Goal: Transaction & Acquisition: Download file/media

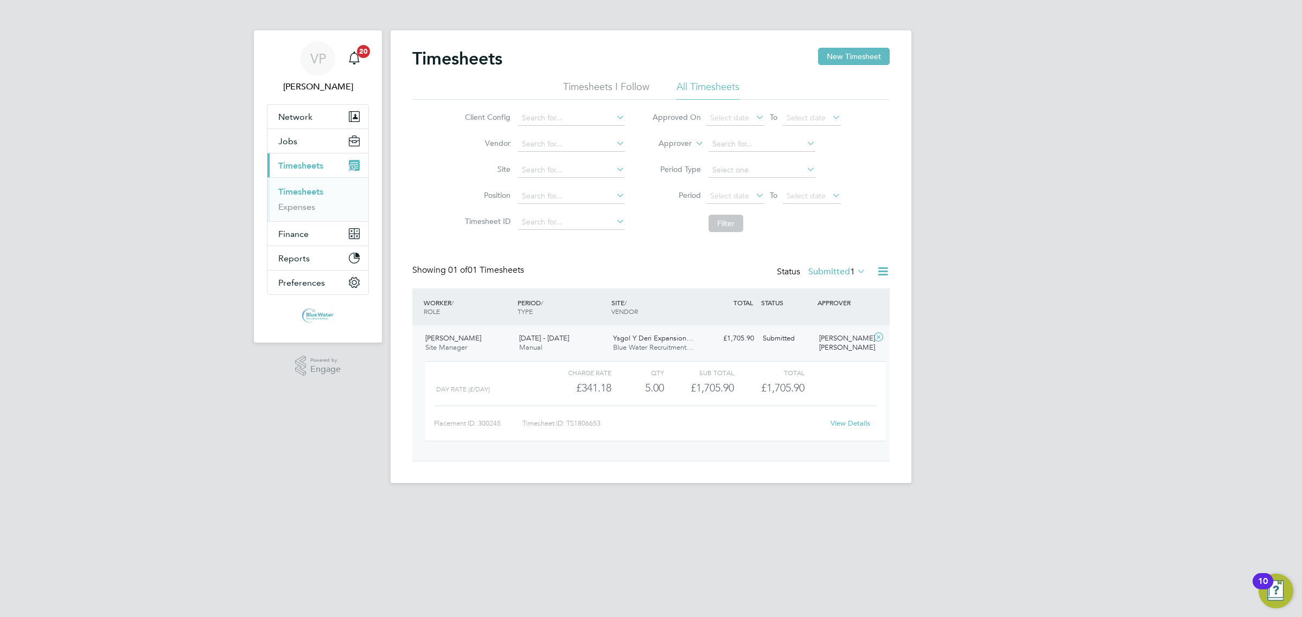
scroll to position [18, 106]
click at [832, 267] on label "Submitted 1" at bounding box center [836, 271] width 57 height 11
click at [830, 319] on li "Submitted" at bounding box center [822, 321] width 50 height 15
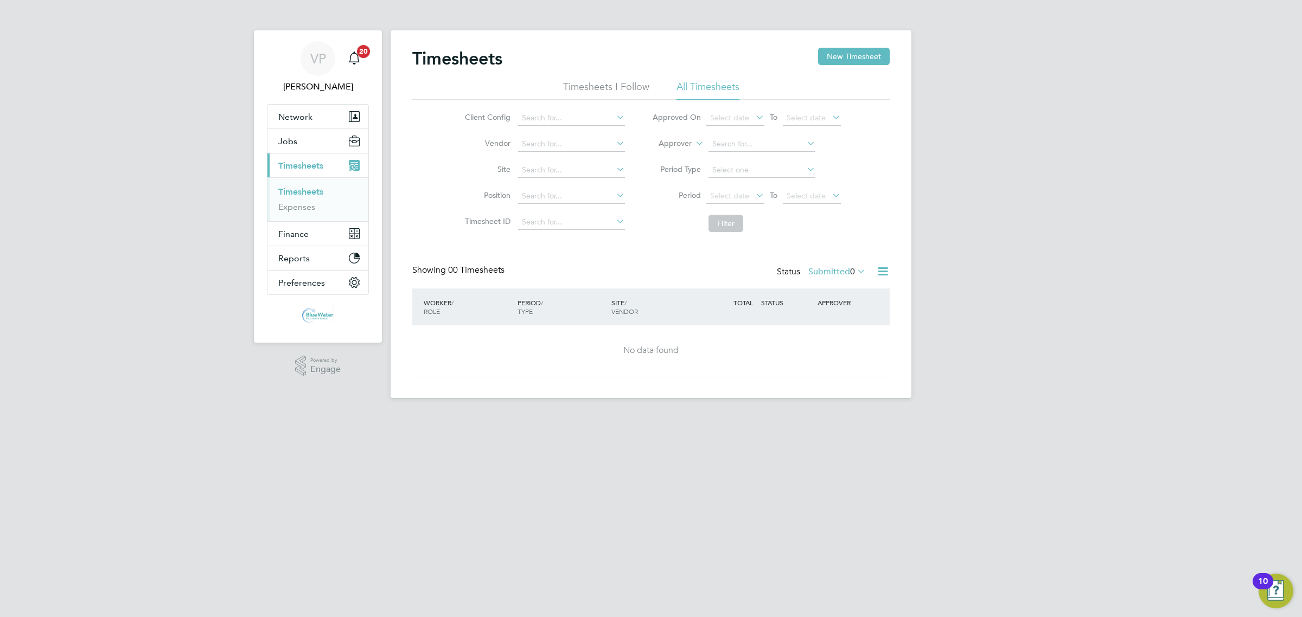
click at [845, 280] on div "Status Submitted 0" at bounding box center [822, 272] width 91 height 15
click at [846, 277] on label "Submitted 0" at bounding box center [836, 271] width 57 height 11
click at [845, 333] on li "Approved" at bounding box center [822, 337] width 50 height 15
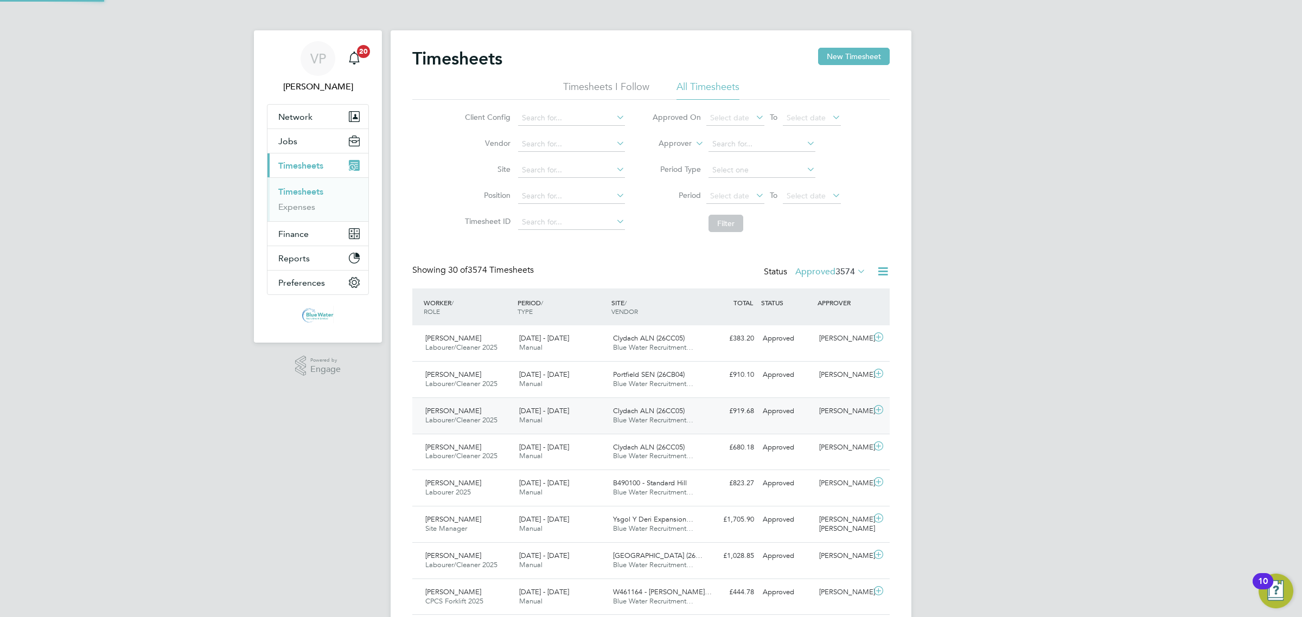
scroll to position [0, 0]
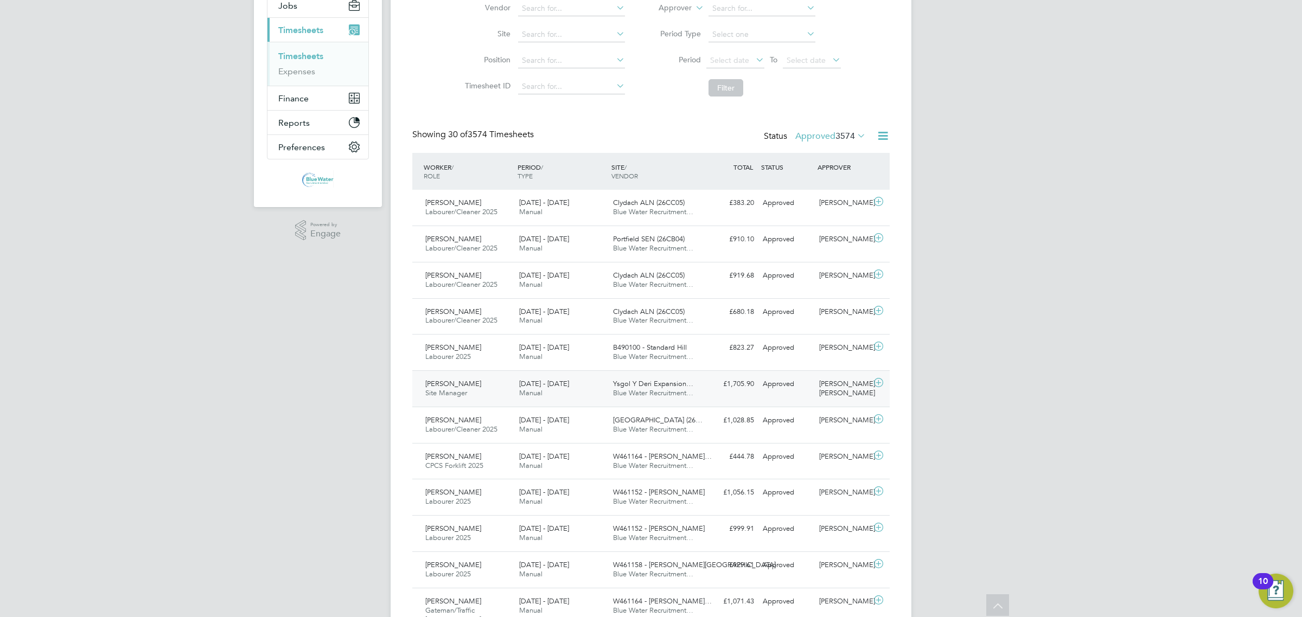
click at [688, 397] on span "Blue Water Recruitment…" at bounding box center [653, 392] width 80 height 9
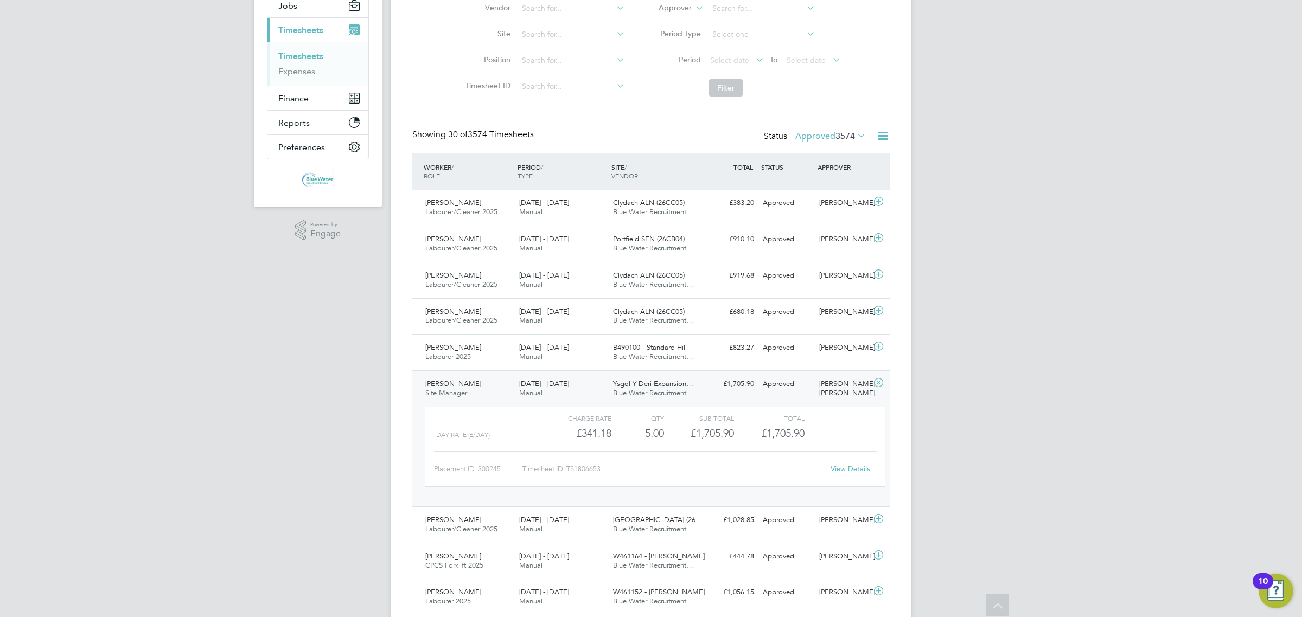
click at [826, 468] on div "View Details" at bounding box center [849, 469] width 53 height 17
click at [831, 468] on link "View Details" at bounding box center [850, 468] width 40 height 9
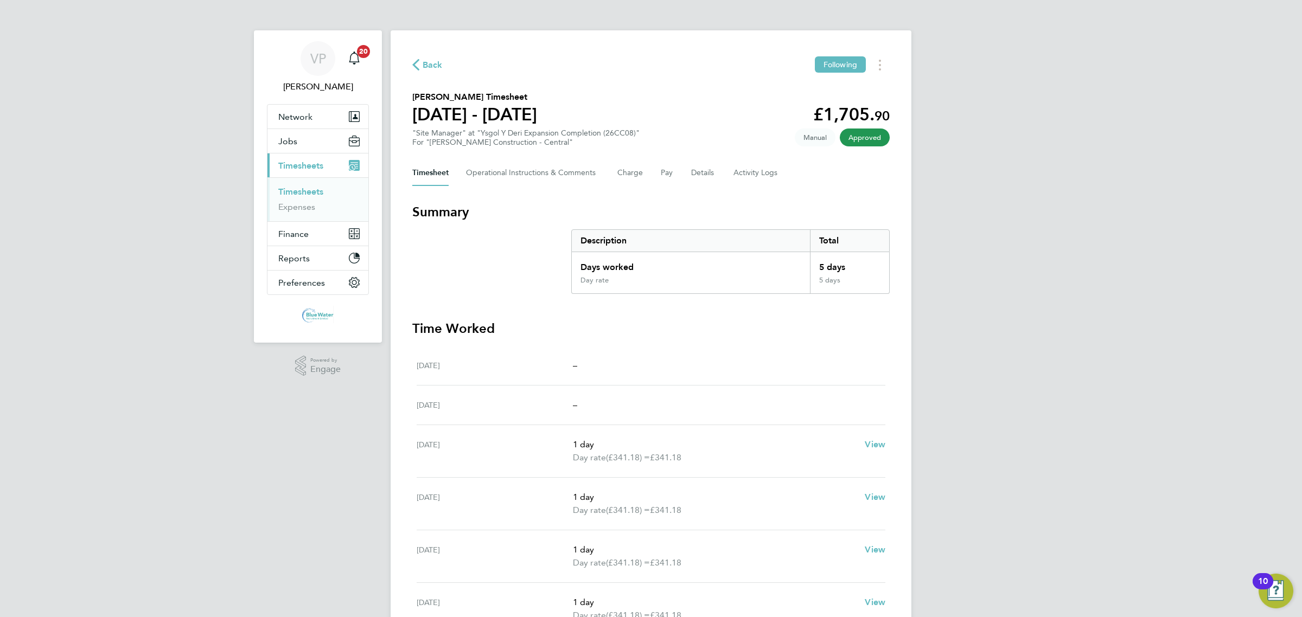
click at [893, 55] on div "Back Following Daniel Harrod's Timesheet 16 - 22 Aug 2025 £1,705. 90 "Site Mana…" at bounding box center [651, 398] width 521 height 736
click at [872, 63] on button "Timesheets Menu" at bounding box center [880, 64] width 20 height 17
click at [863, 86] on link "Download timesheet" at bounding box center [824, 89] width 130 height 22
